Goal: Obtain resource: Acquire a specific non-purchased item like information or template

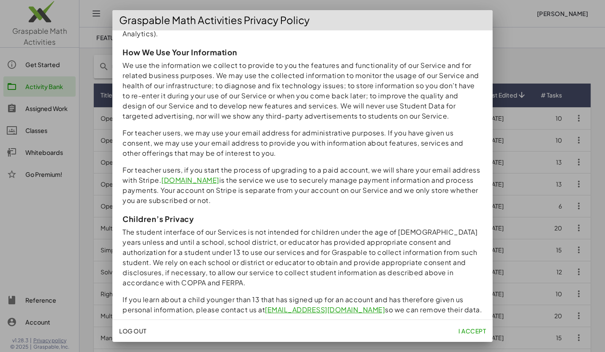
scroll to position [659, 0]
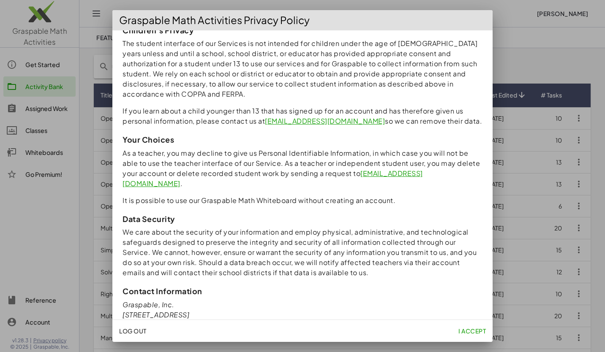
click at [469, 332] on span "I accept" at bounding box center [471, 331] width 27 height 8
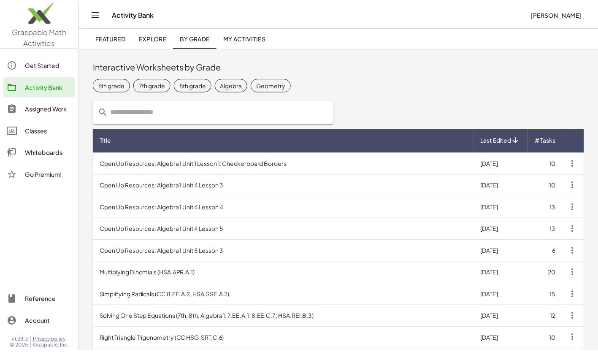
scroll to position [45, 0]
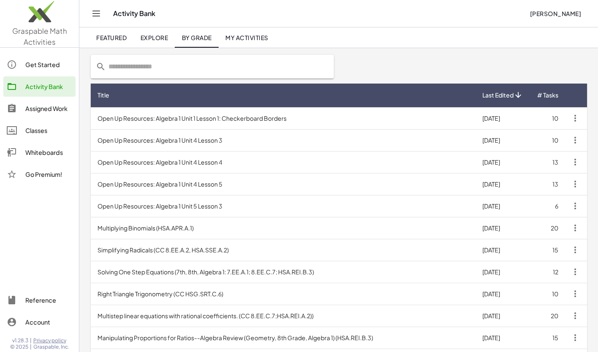
click at [137, 65] on input "text" at bounding box center [217, 67] width 223 height 24
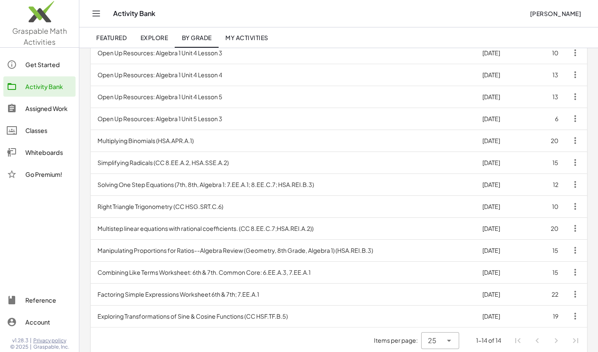
scroll to position [139, 0]
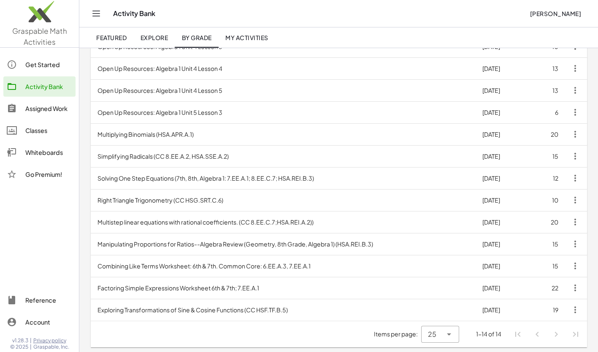
click at [172, 285] on td "Factoring Simple Expressions Worksheet 6th & 7th; 7.EE.A.1" at bounding box center [283, 288] width 385 height 22
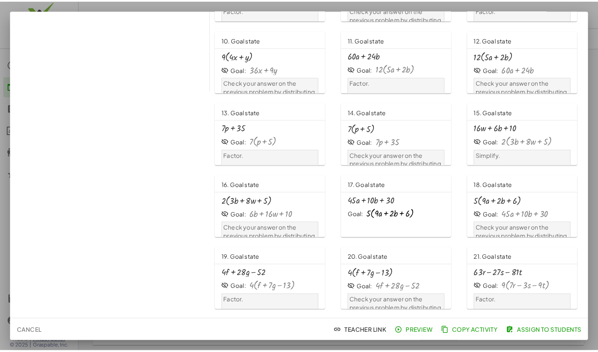
scroll to position [229, 0]
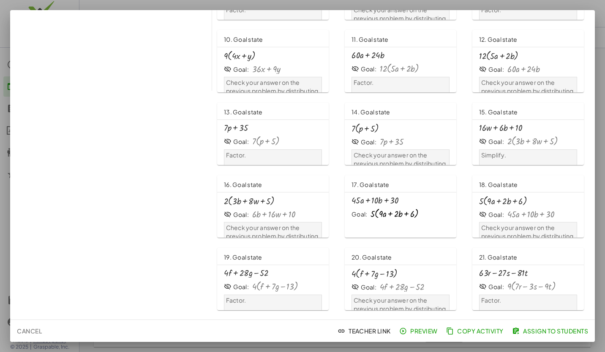
click at [468, 328] on span "Copy Activity" at bounding box center [476, 331] width 56 height 8
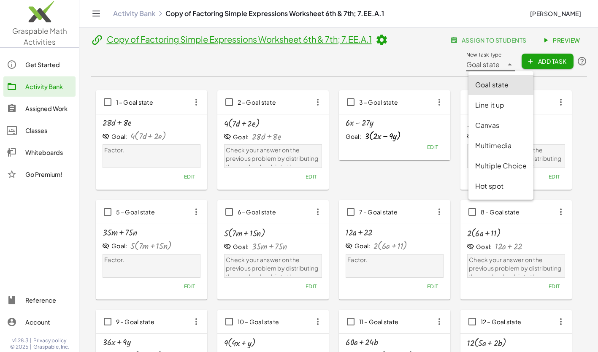
click at [492, 65] on span "Goal state" at bounding box center [484, 65] width 34 height 10
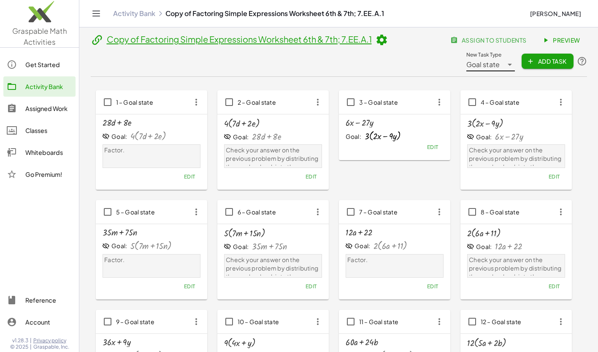
click at [40, 62] on div "Get Started" at bounding box center [48, 65] width 47 height 10
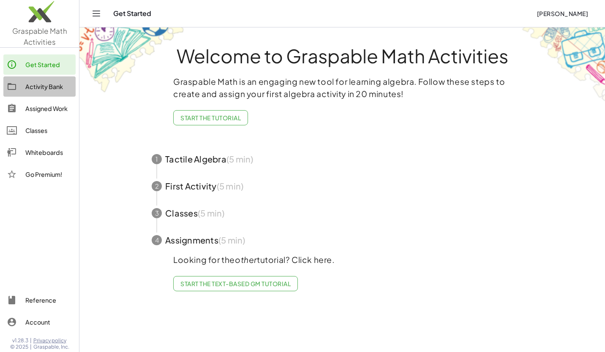
click at [46, 89] on div "Activity Bank" at bounding box center [48, 87] width 47 height 10
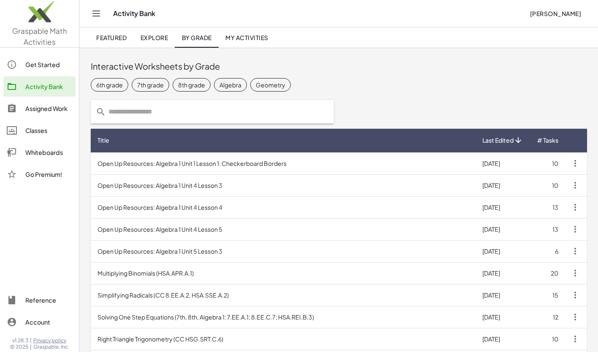
click at [187, 163] on td "Open Up Resources: Algebra 1 Unit 1 Lesson 1: Checkerboard Borders" at bounding box center [283, 163] width 385 height 22
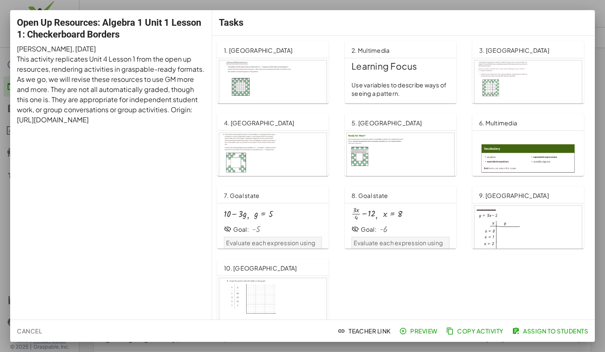
click at [425, 329] on span "Preview" at bounding box center [419, 331] width 37 height 8
